Goal: Information Seeking & Learning: Check status

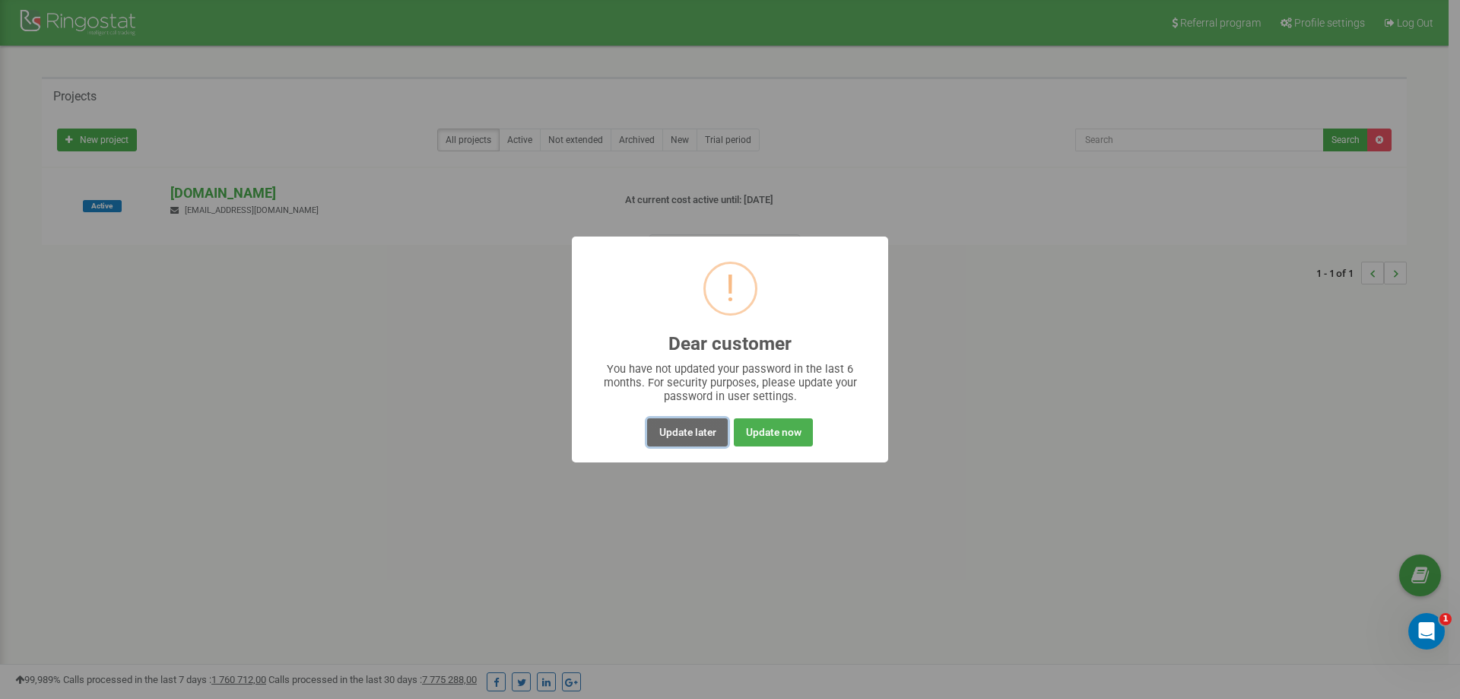
click at [694, 433] on button "Update later" at bounding box center [687, 432] width 80 height 28
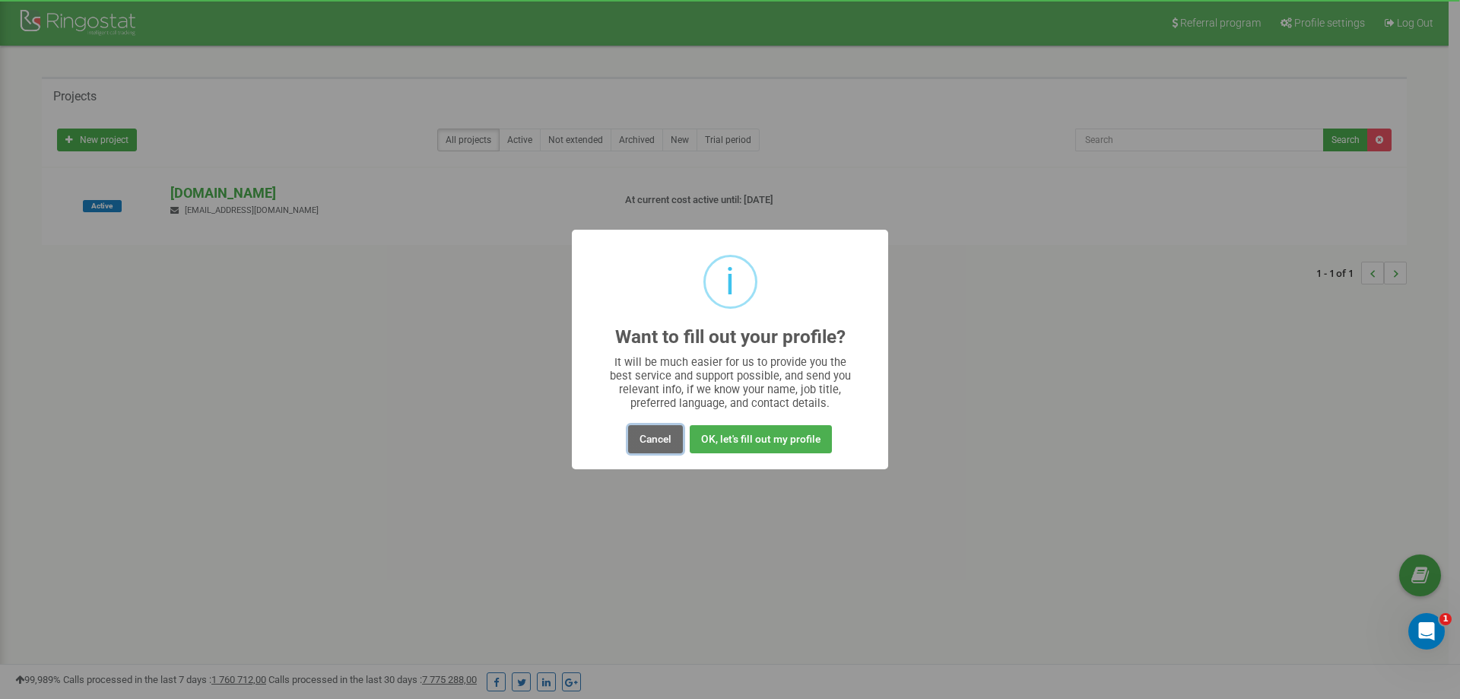
click at [644, 446] on button "Cancel" at bounding box center [655, 439] width 55 height 28
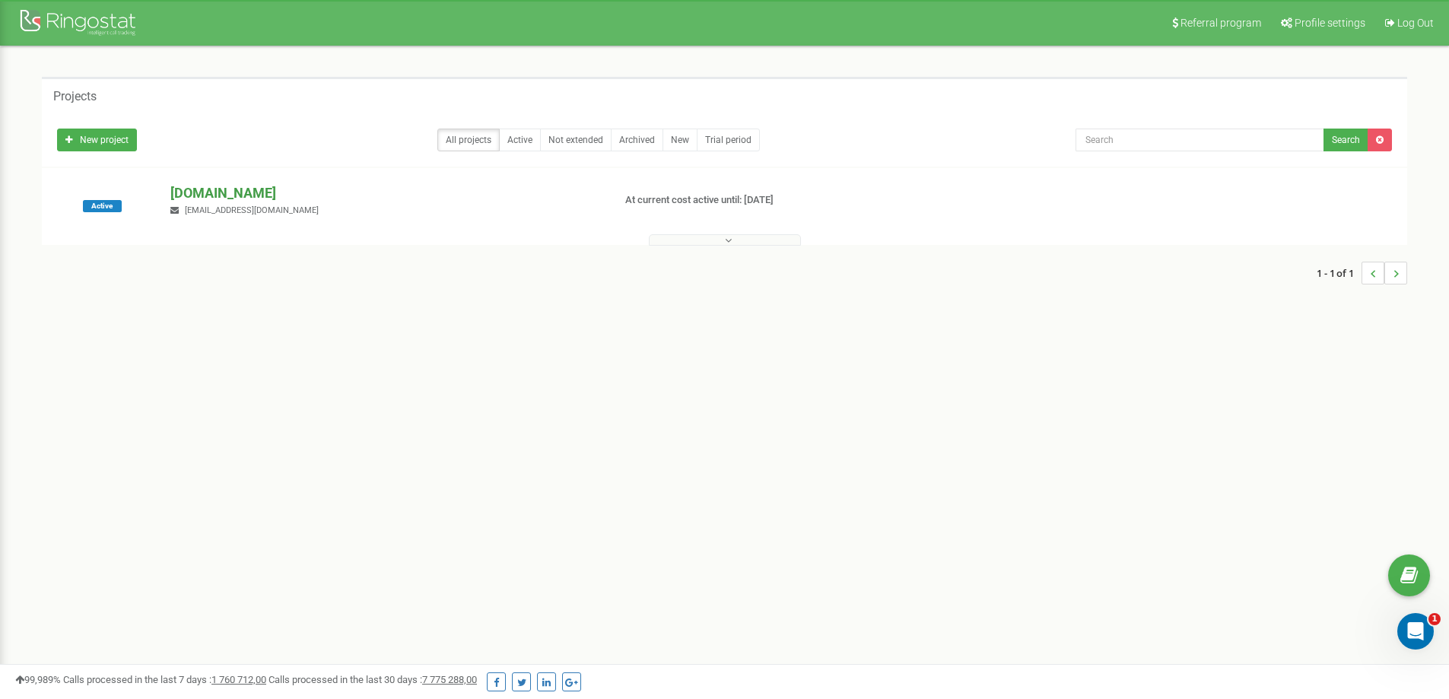
click at [235, 193] on p "[DOMAIN_NAME]" at bounding box center [385, 193] width 430 height 20
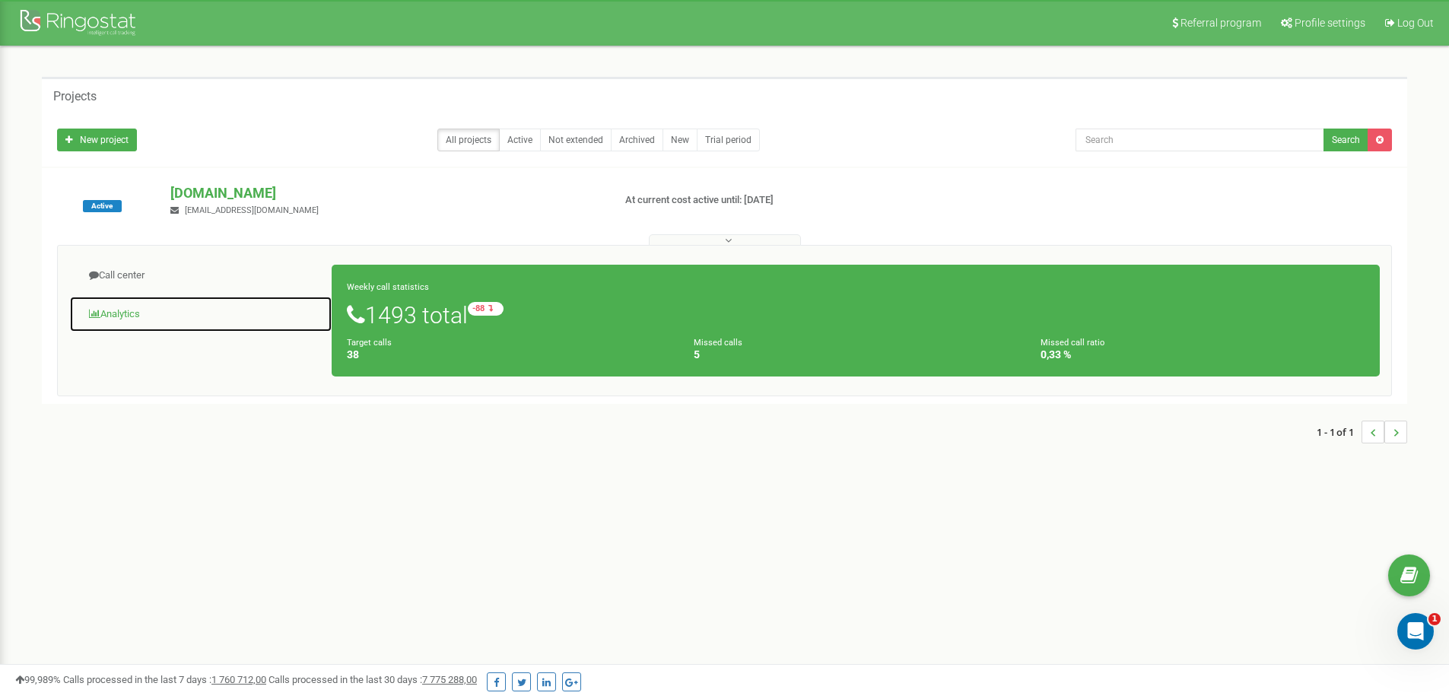
click at [114, 309] on link "Analytics" at bounding box center [200, 314] width 263 height 37
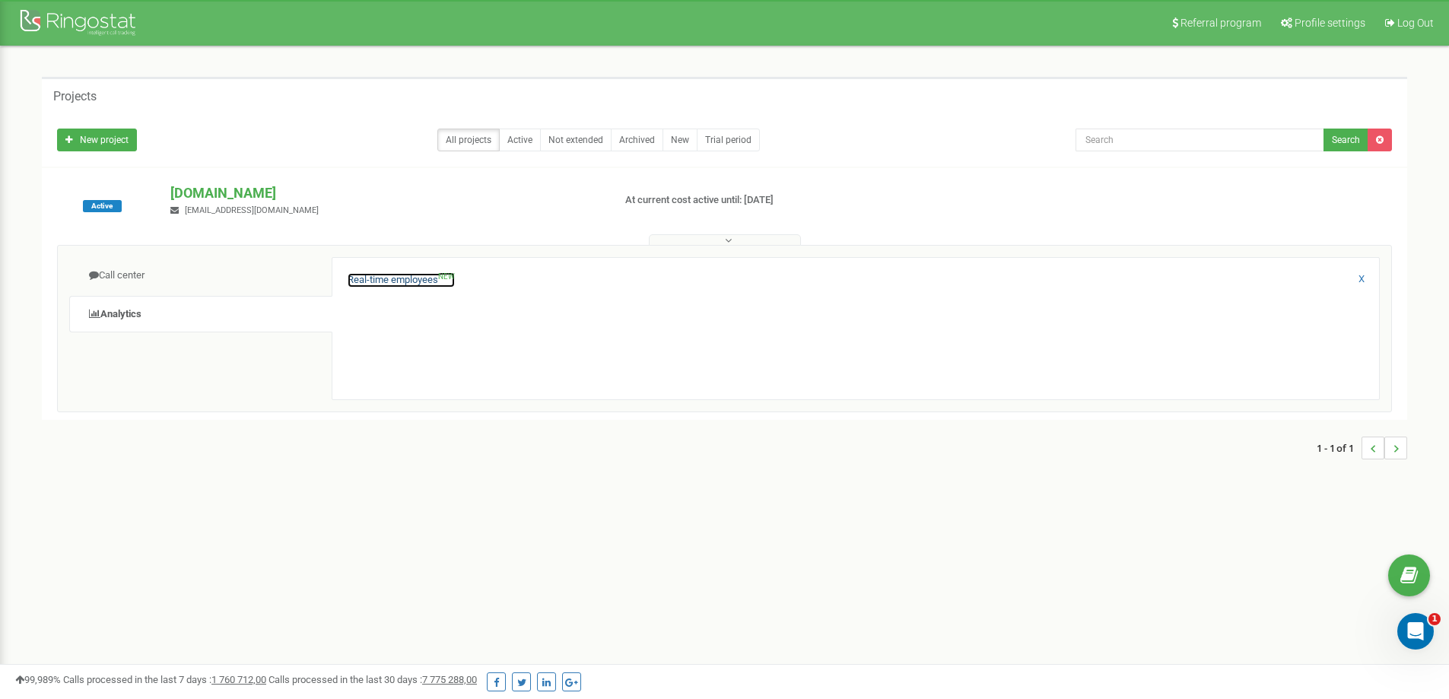
click at [384, 281] on link "Real-time employees NEW" at bounding box center [401, 280] width 107 height 14
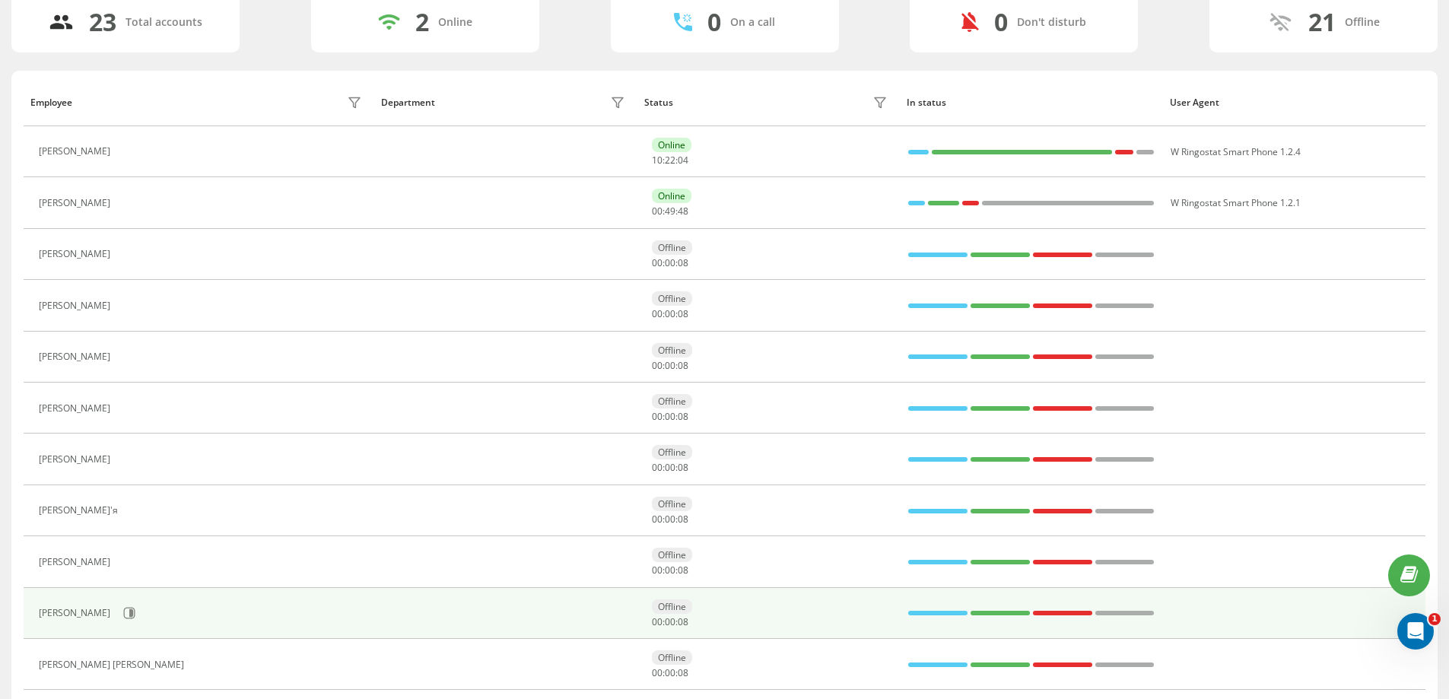
scroll to position [76, 0]
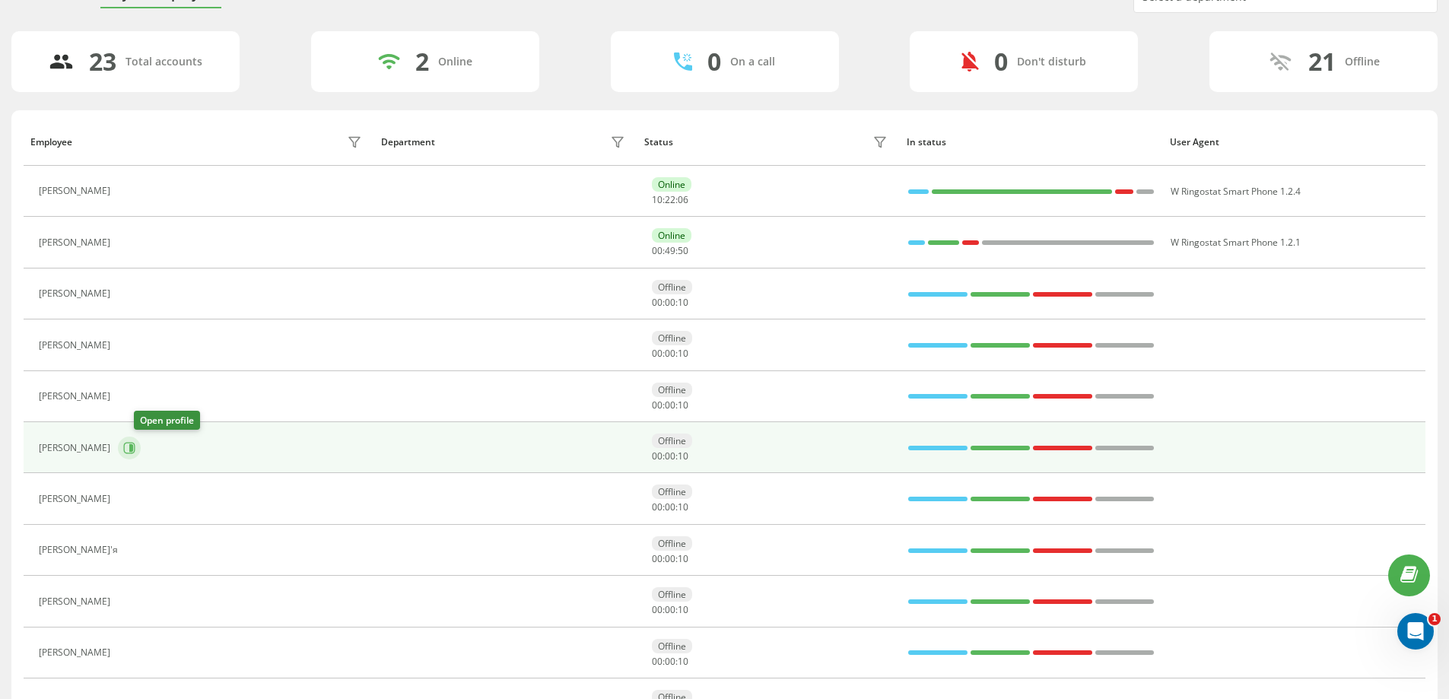
click at [135, 449] on icon at bounding box center [129, 448] width 12 height 12
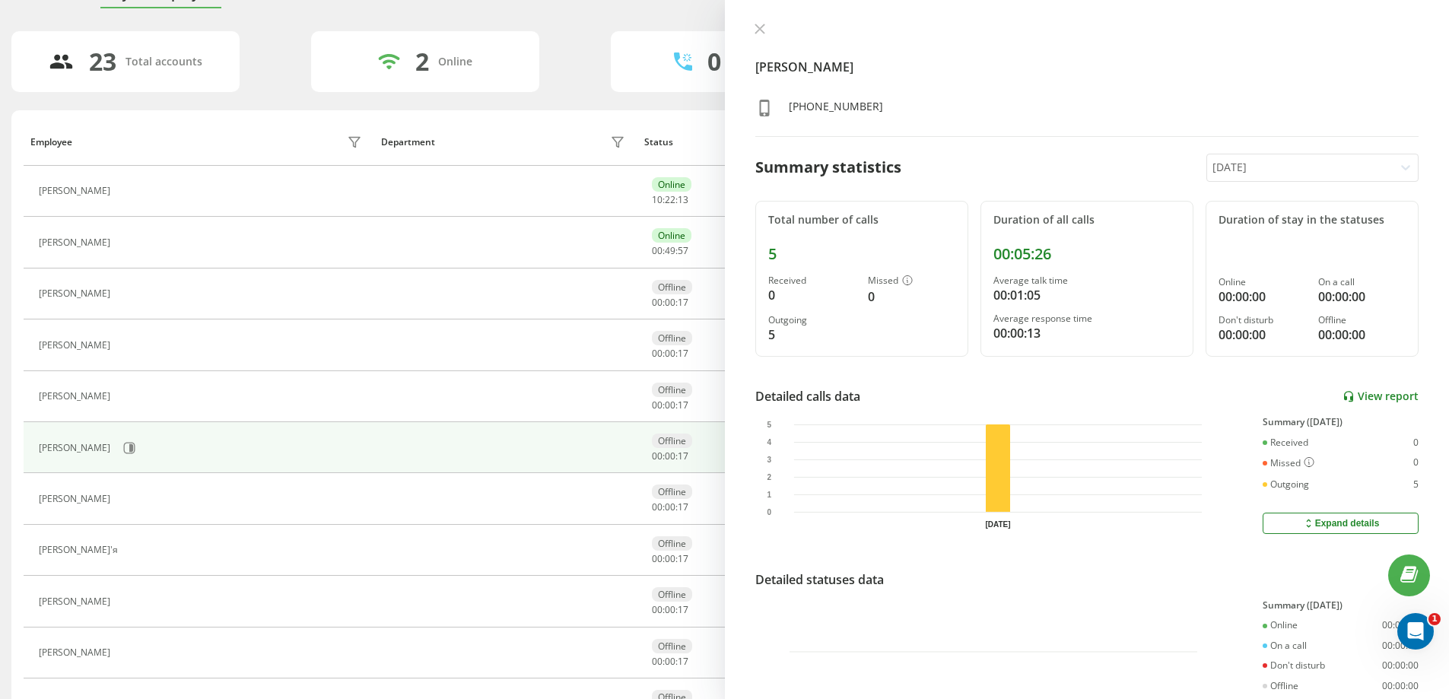
click at [1365, 397] on link "View report" at bounding box center [1380, 396] width 76 height 13
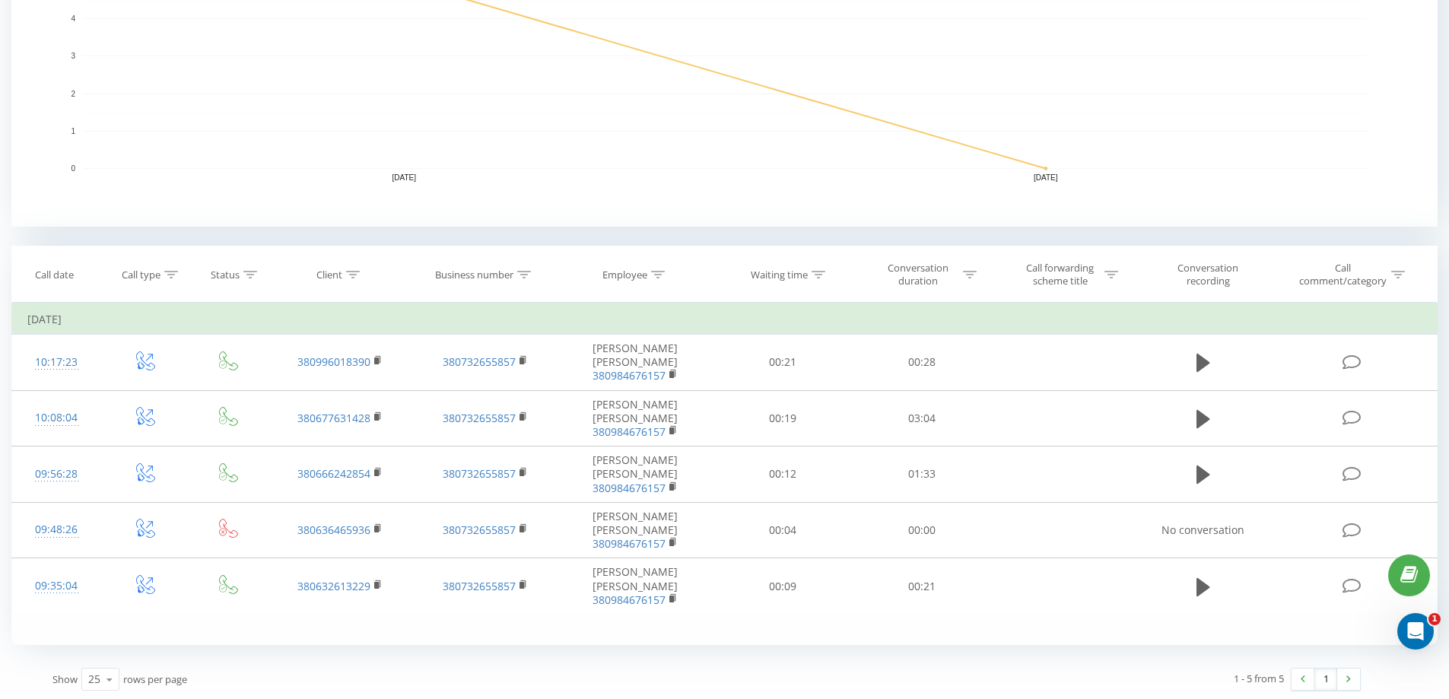
scroll to position [414, 0]
